Goal: Task Accomplishment & Management: Complete application form

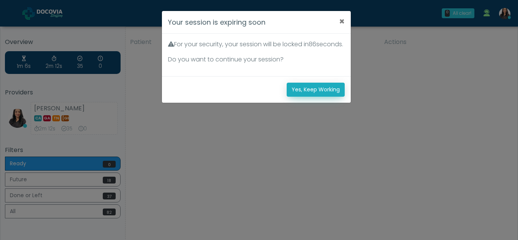
click at [310, 97] on button "Yes, Keep Working" at bounding box center [316, 90] width 58 height 14
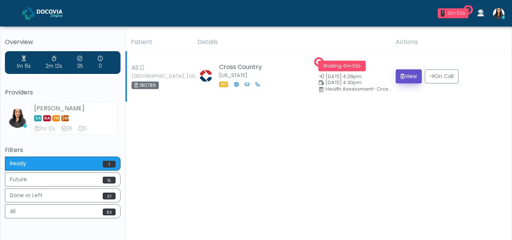
click at [406, 75] on button "View" at bounding box center [409, 76] width 26 height 14
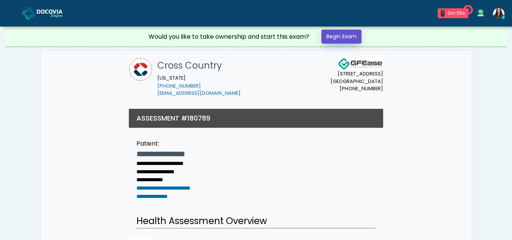
click at [334, 35] on link "Begin Exam" at bounding box center [341, 37] width 40 height 14
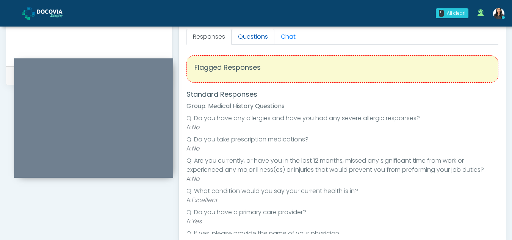
click at [253, 33] on link "Questions" at bounding box center [253, 37] width 43 height 16
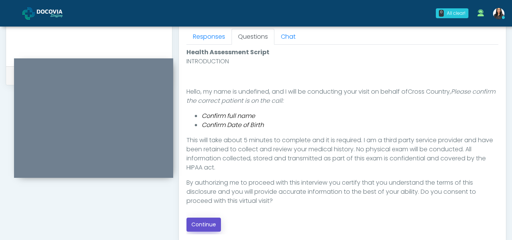
click at [213, 227] on button "Continue" at bounding box center [203, 225] width 34 height 14
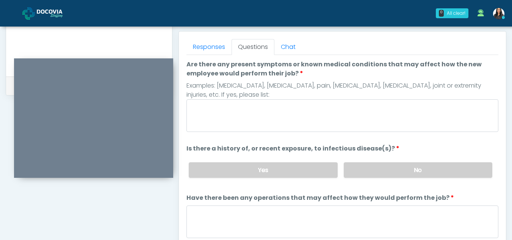
scroll to position [317, 0]
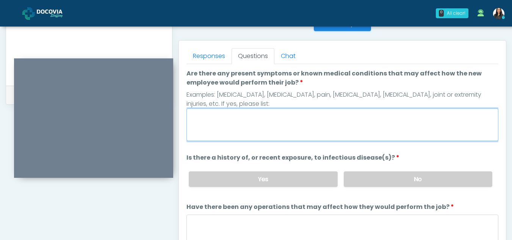
click at [217, 132] on textarea "Are there any present symptoms or known medical conditions that may affect how …" at bounding box center [342, 124] width 312 height 33
type textarea "**"
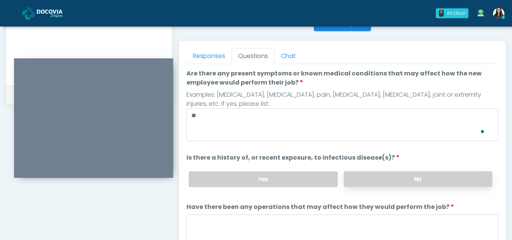
click at [427, 178] on label "No" at bounding box center [418, 179] width 149 height 16
drag, startPoint x: 494, startPoint y: 82, endPoint x: 506, endPoint y: 161, distance: 80.4
click at [506, 161] on div "Responses Questions Chat Health Assessment Script INTRODUCTION Hello, my name i…" at bounding box center [342, 151] width 327 height 221
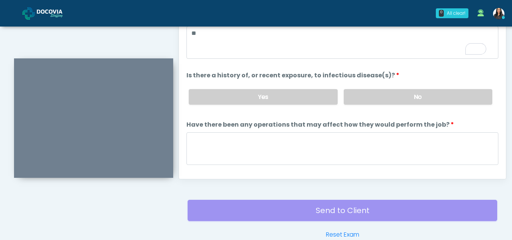
scroll to position [404, 0]
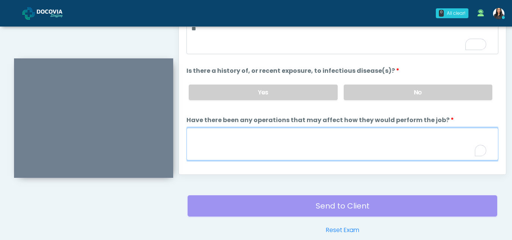
click at [197, 146] on textarea "Have there been any operations that may affect how they would perform the job?" at bounding box center [342, 144] width 312 height 33
type textarea "**"
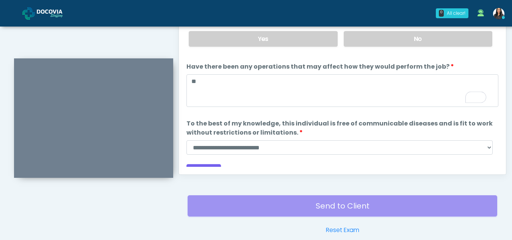
scroll to position [0, 0]
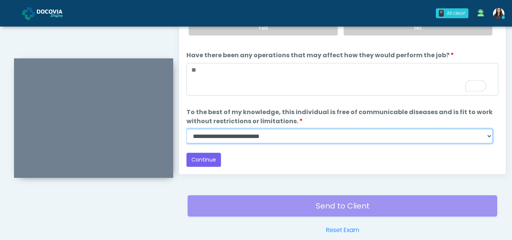
click at [490, 136] on select "**********" at bounding box center [339, 136] width 306 height 14
select select "******"
click at [186, 129] on select "**********" at bounding box center [339, 136] width 306 height 14
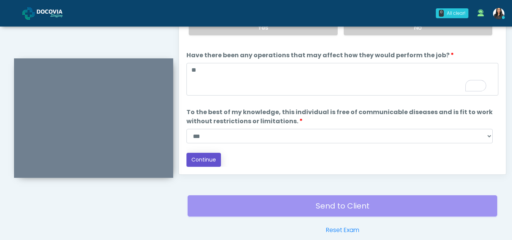
click at [205, 162] on button "Continue" at bounding box center [203, 160] width 34 height 14
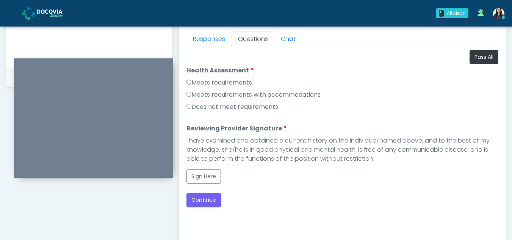
scroll to position [332, 0]
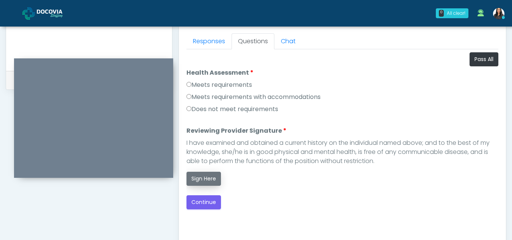
click at [204, 178] on button "Sign Here" at bounding box center [203, 179] width 34 height 14
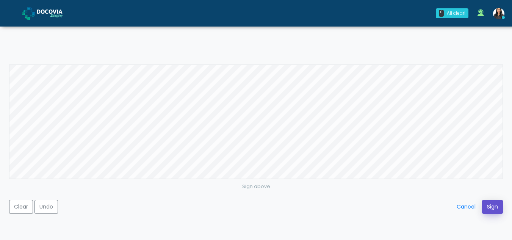
click at [493, 206] on button "Sign" at bounding box center [492, 207] width 21 height 14
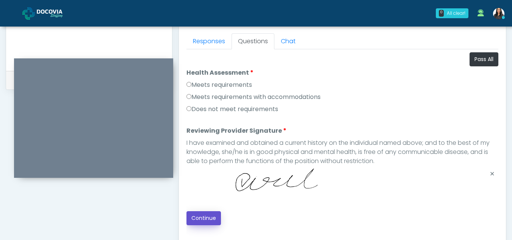
click at [203, 215] on button "Continue" at bounding box center [203, 218] width 34 height 14
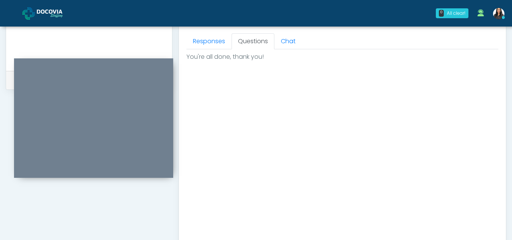
drag, startPoint x: 512, startPoint y: 160, endPoint x: 517, endPoint y: 216, distance: 56.4
click at [512, 216] on html "0 All clear! All clear! Viral Patel In Exam - 1m 30s MO" at bounding box center [256, 15] width 512 height 694
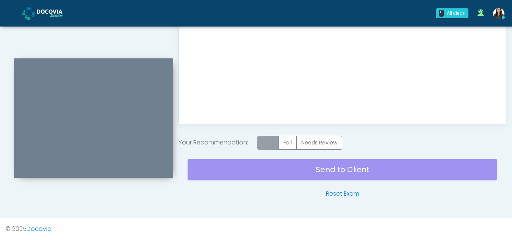
click at [272, 137] on label "Pass" at bounding box center [268, 143] width 22 height 14
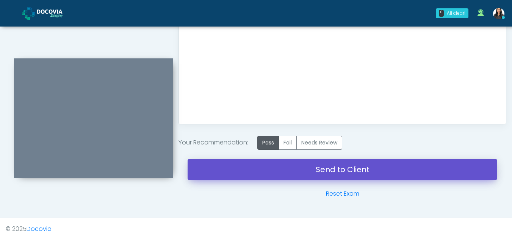
click at [326, 164] on link "Send to Client" at bounding box center [343, 169] width 310 height 21
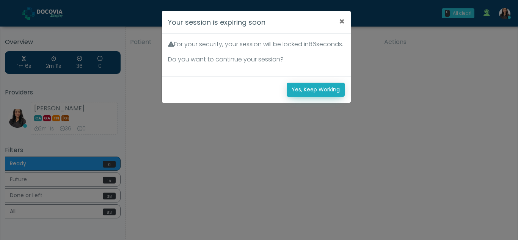
click at [307, 97] on button "Yes, Keep Working" at bounding box center [316, 90] width 58 height 14
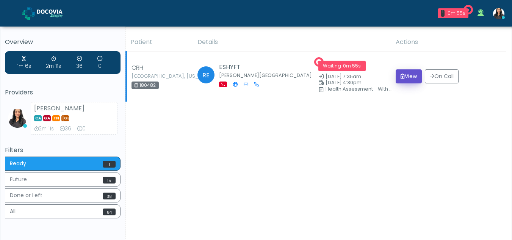
click at [411, 73] on button "View" at bounding box center [409, 76] width 26 height 14
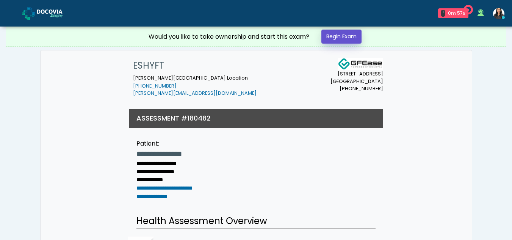
click at [345, 35] on link "Begin Exam" at bounding box center [341, 37] width 40 height 14
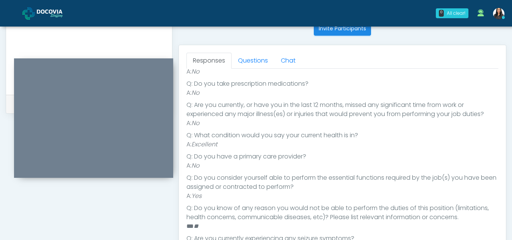
scroll to position [305, 0]
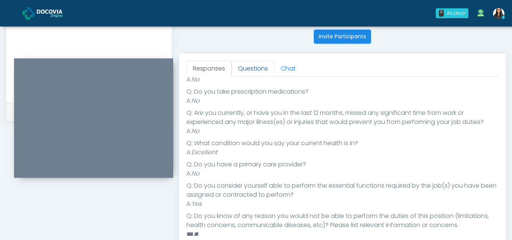
click at [249, 74] on link "Questions" at bounding box center [253, 69] width 43 height 16
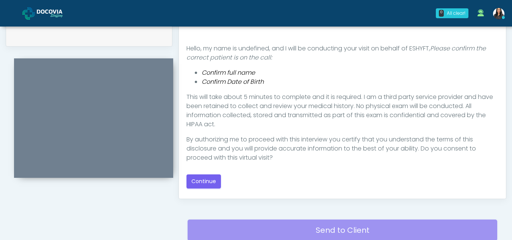
scroll to position [388, 0]
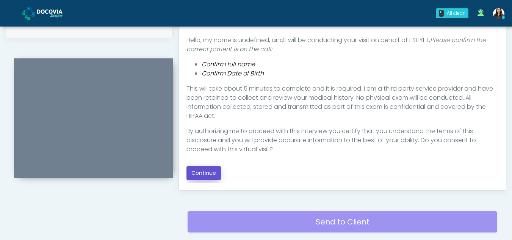
click at [200, 173] on button "Continue" at bounding box center [203, 173] width 34 height 14
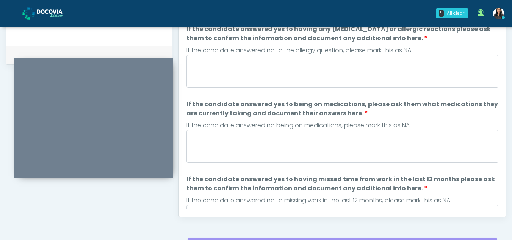
scroll to position [340, 0]
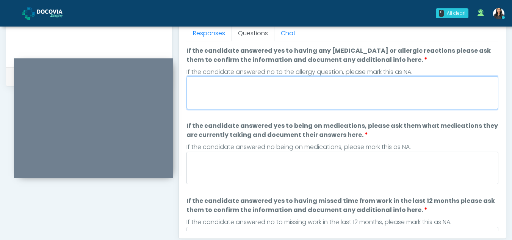
click at [258, 88] on textarea "If the candidate answered yes to having any [MEDICAL_DATA] or allergic reaction…" at bounding box center [342, 93] width 312 height 33
type textarea "**"
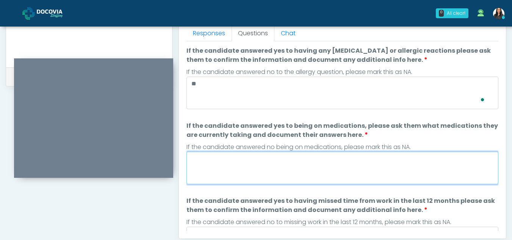
click at [252, 163] on textarea "If the candidate answered yes to being on medications, please ask them what med…" at bounding box center [342, 168] width 312 height 33
type textarea "**"
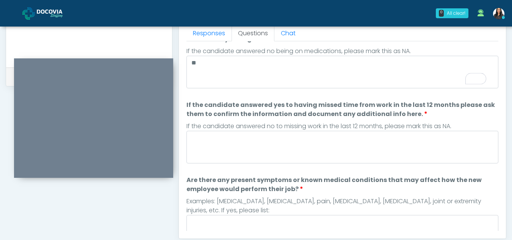
scroll to position [0, 0]
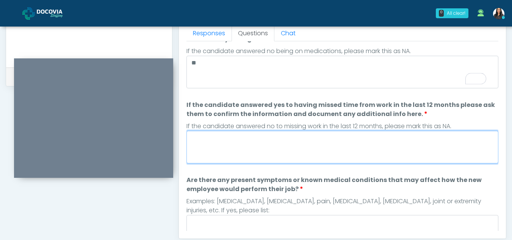
click at [219, 142] on textarea "If the candidate answered yes to having missed time from work in the last 12 mo…" at bounding box center [342, 147] width 312 height 33
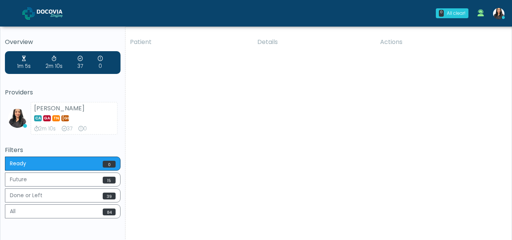
click at [223, 120] on div "Patient Details Actions CRH [GEOGRAPHIC_DATA], [US_STATE]" at bounding box center [315, 141] width 381 height 216
click at [277, 169] on div "Patient Details Actions CRH Bath, Pennsylvania" at bounding box center [315, 141] width 381 height 216
